Goal: Information Seeking & Learning: Learn about a topic

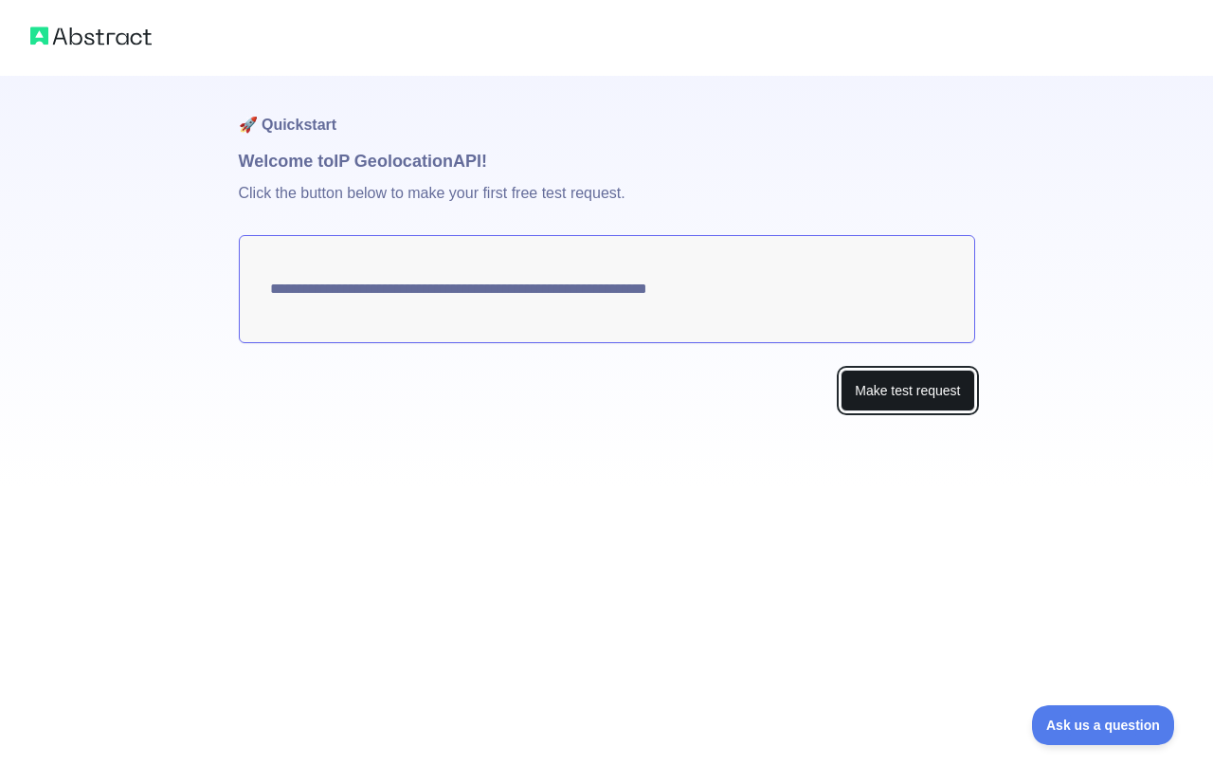
click at [881, 391] on button "Make test request" at bounding box center [908, 391] width 134 height 43
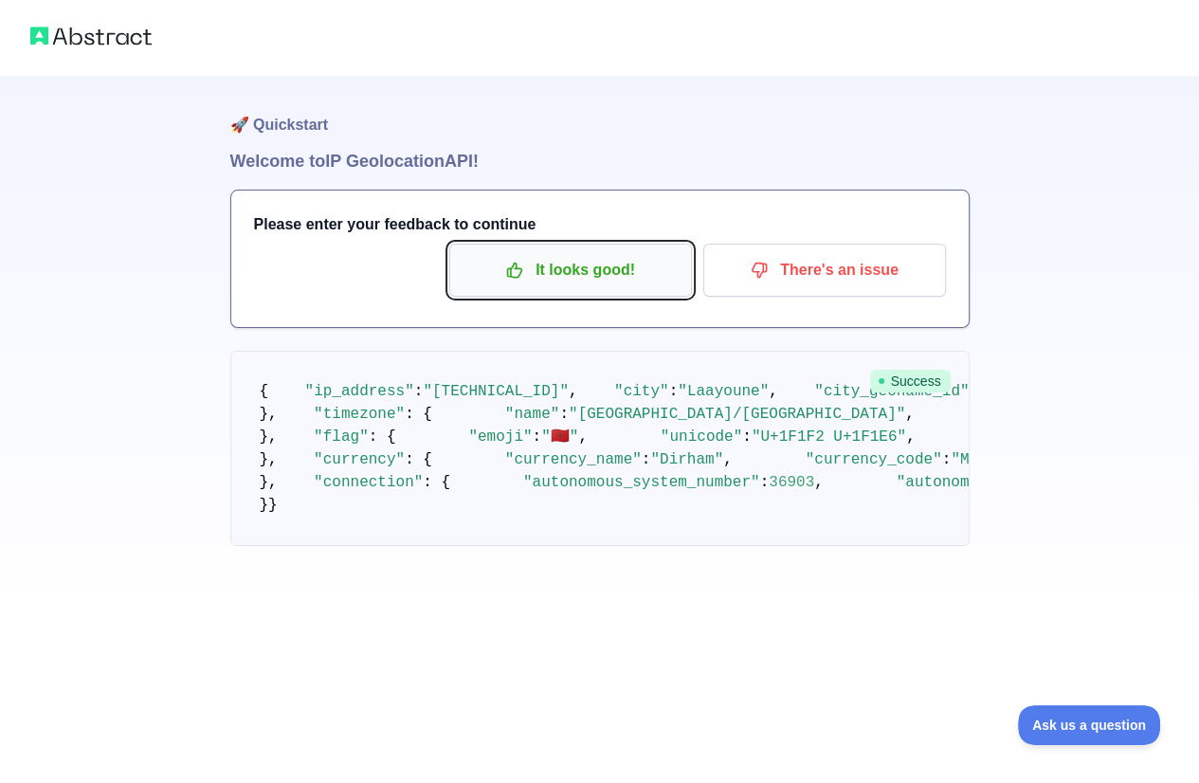
click at [587, 279] on p "It looks good!" at bounding box center [570, 270] width 214 height 32
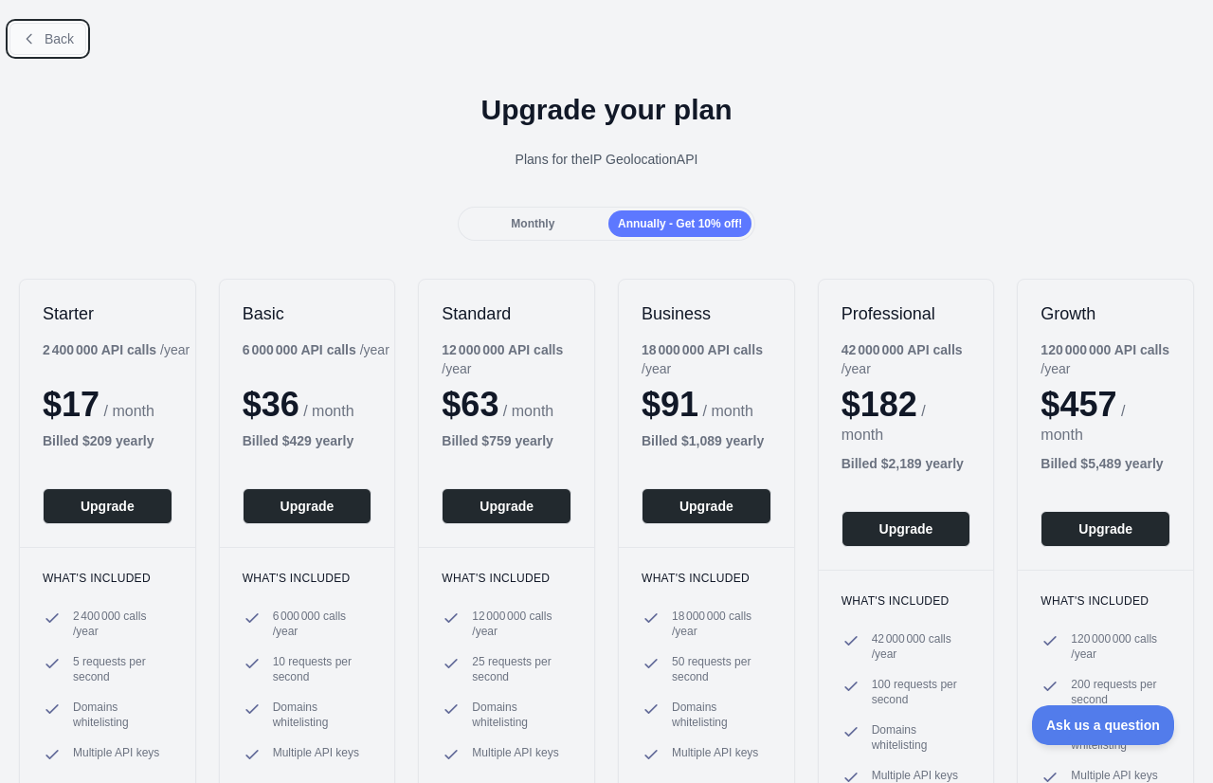
click at [49, 32] on span "Back" at bounding box center [59, 38] width 29 height 15
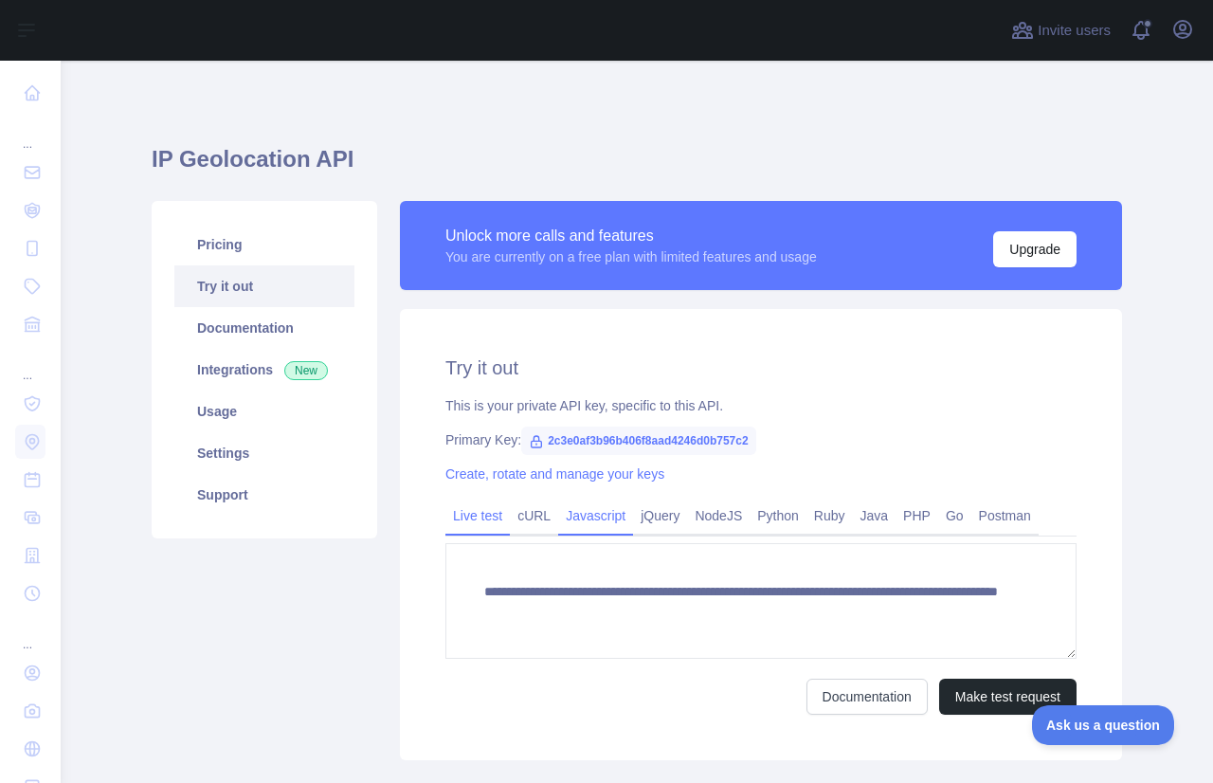
click at [571, 516] on link "Javascript" at bounding box center [595, 515] width 75 height 30
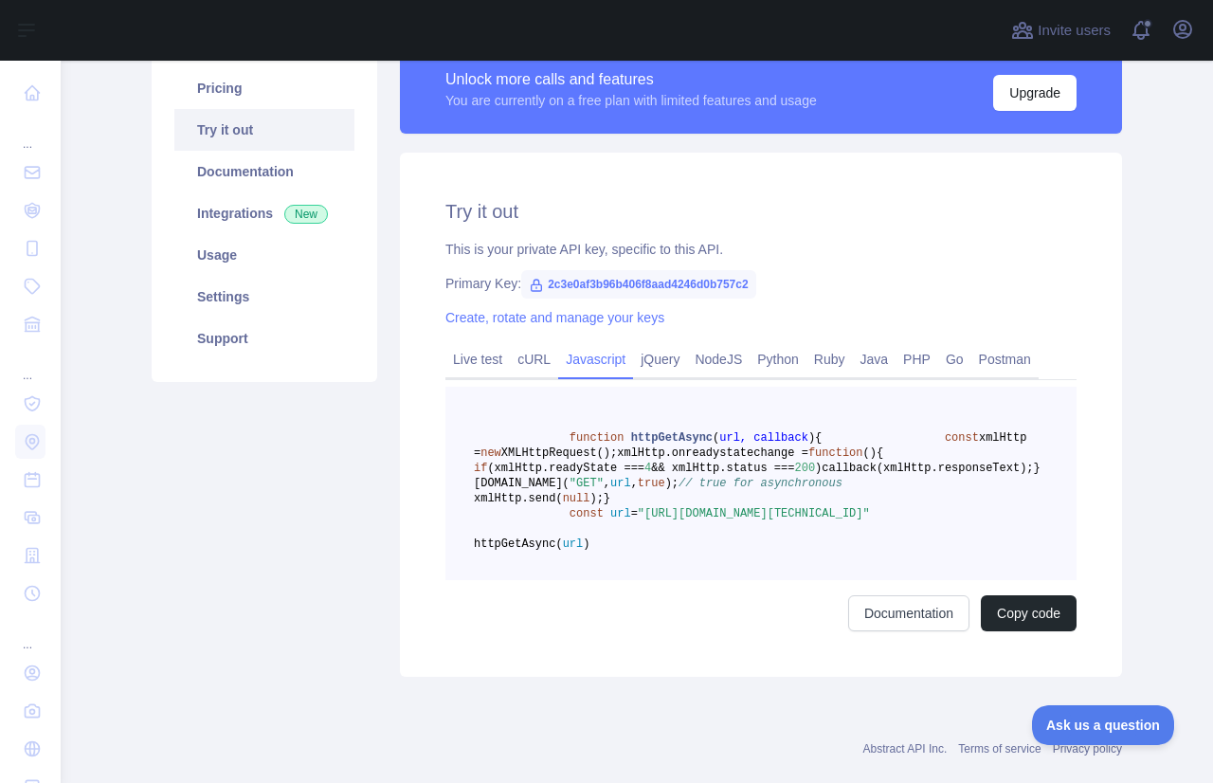
scroll to position [190, 0]
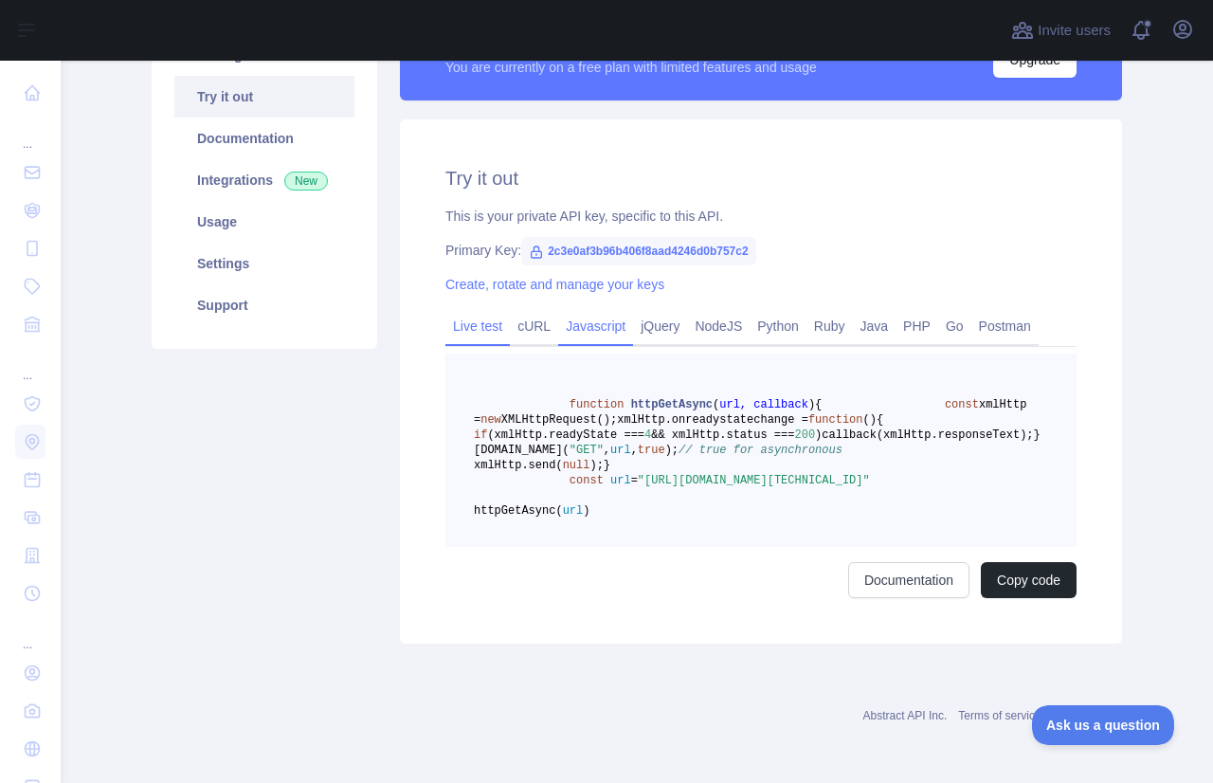
click at [470, 331] on link "Live test" at bounding box center [477, 326] width 64 height 30
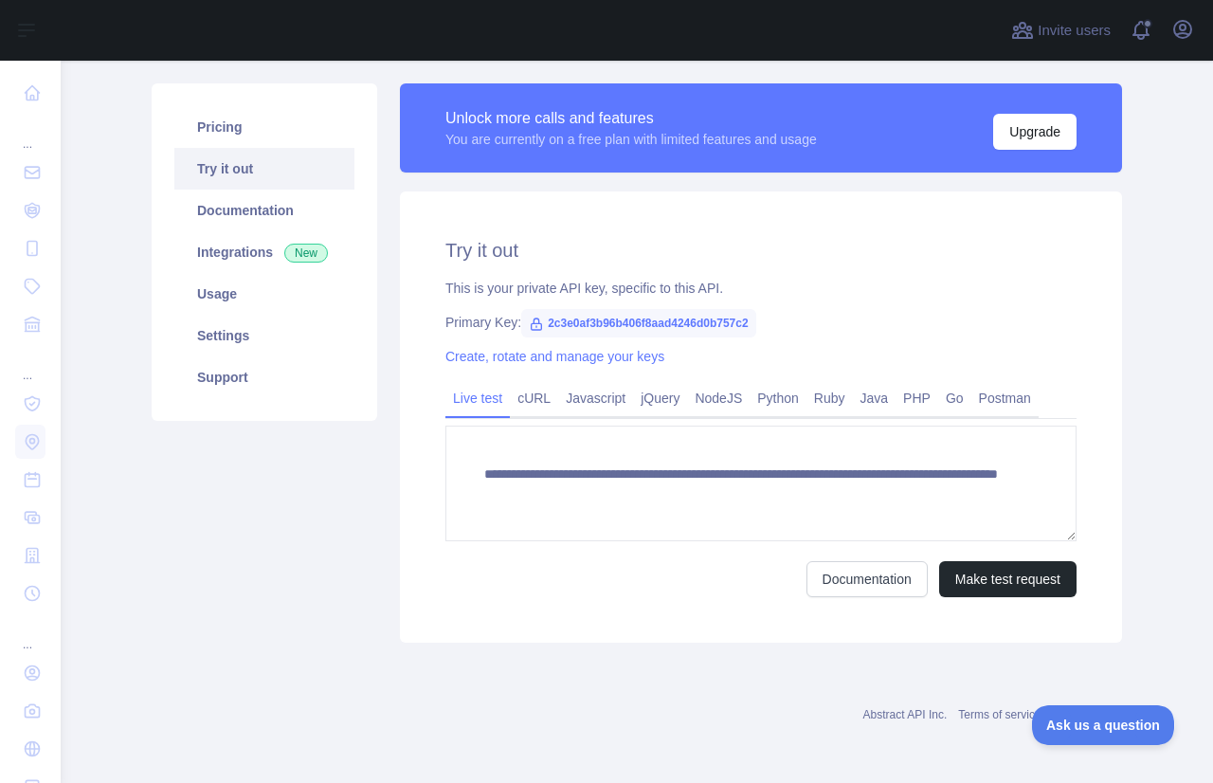
scroll to position [117, 0]
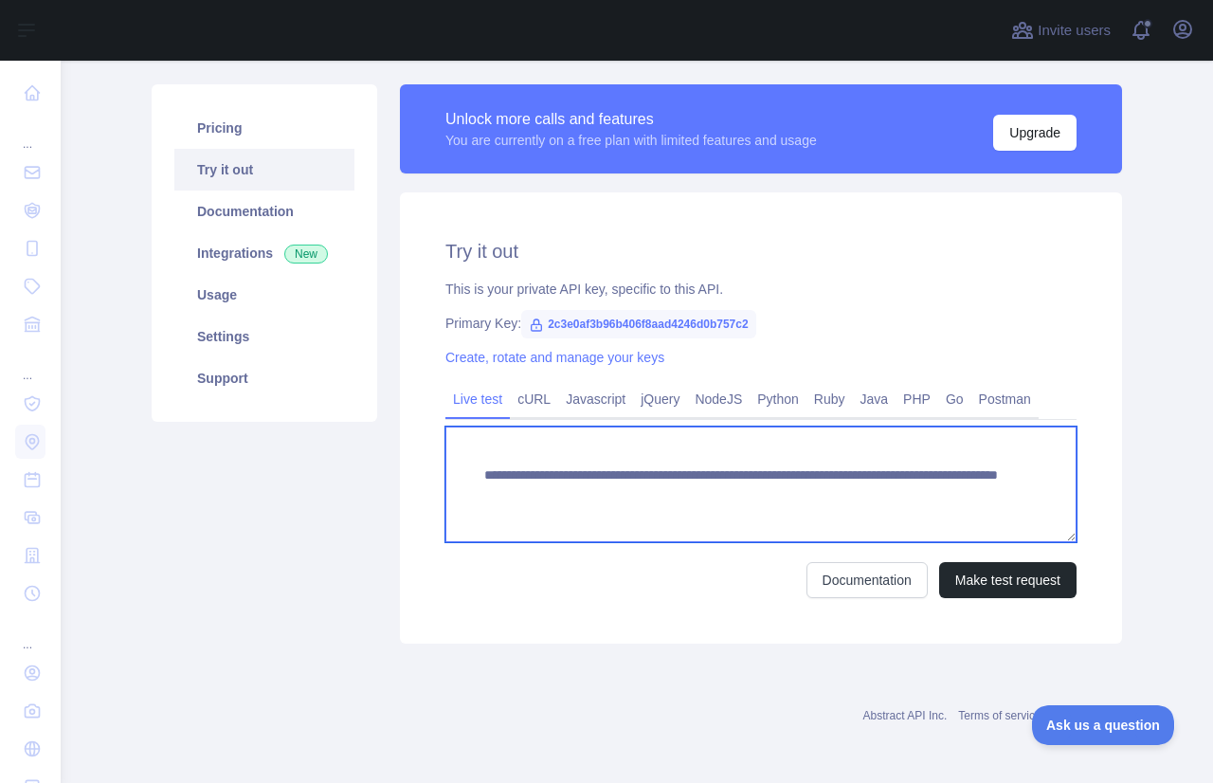
drag, startPoint x: 925, startPoint y: 500, endPoint x: 468, endPoint y: 477, distance: 457.5
click at [468, 477] on textarea "**********" at bounding box center [760, 485] width 631 height 116
